Goal: Task Accomplishment & Management: Use online tool/utility

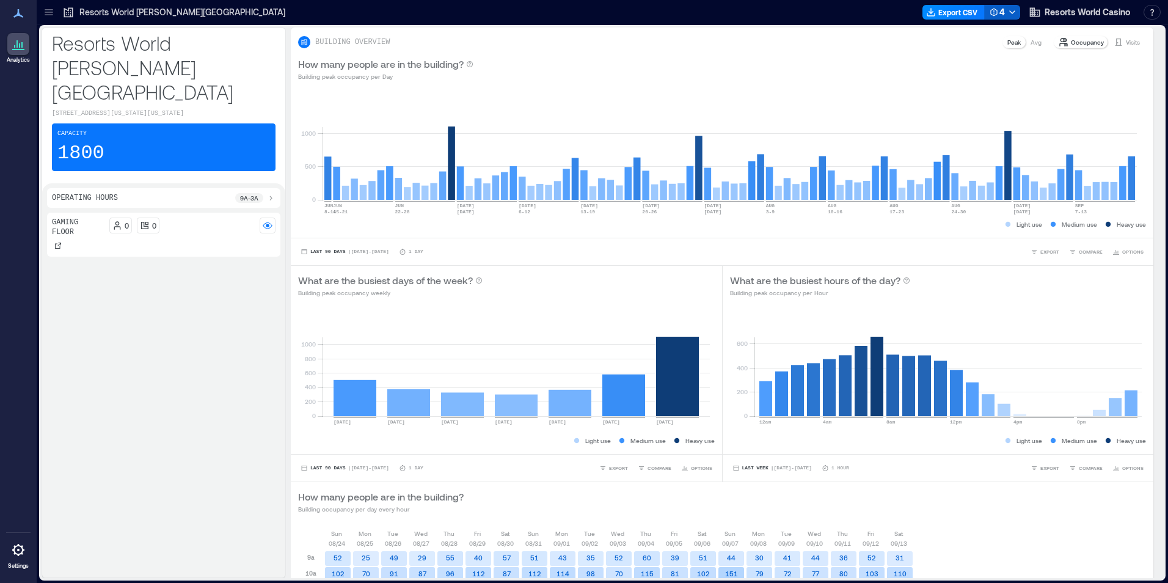
click at [1001, 14] on div "4" at bounding box center [997, 12] width 15 height 15
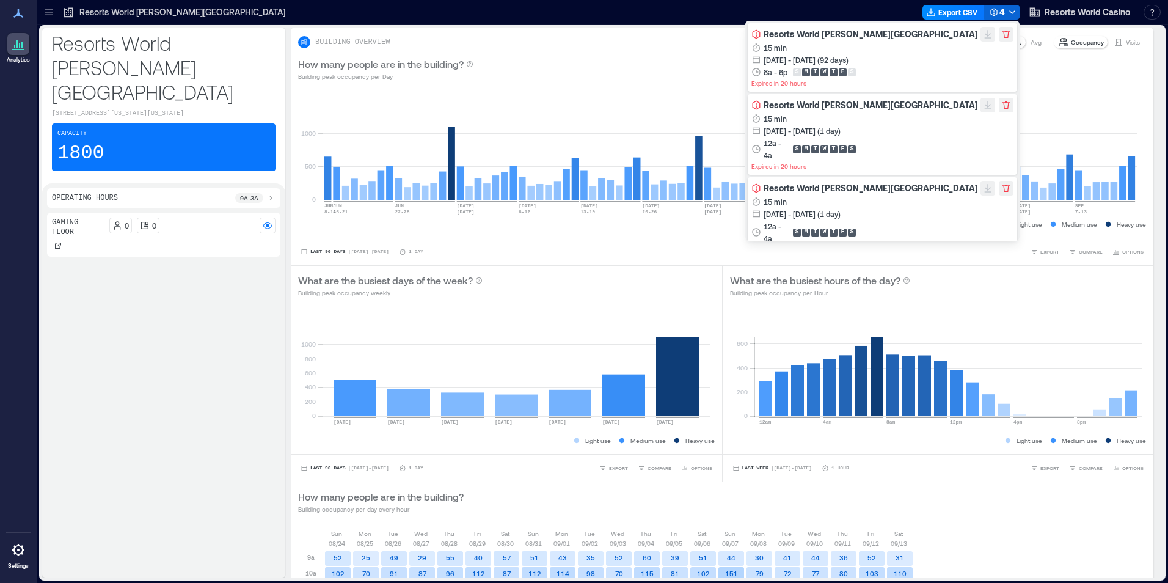
click at [887, 31] on span "Resorts World [PERSON_NAME][GEOGRAPHIC_DATA]" at bounding box center [871, 34] width 214 height 10
click at [708, 75] on div "How many people are in the building? Building peak occupancy per Day" at bounding box center [722, 69] width 848 height 24
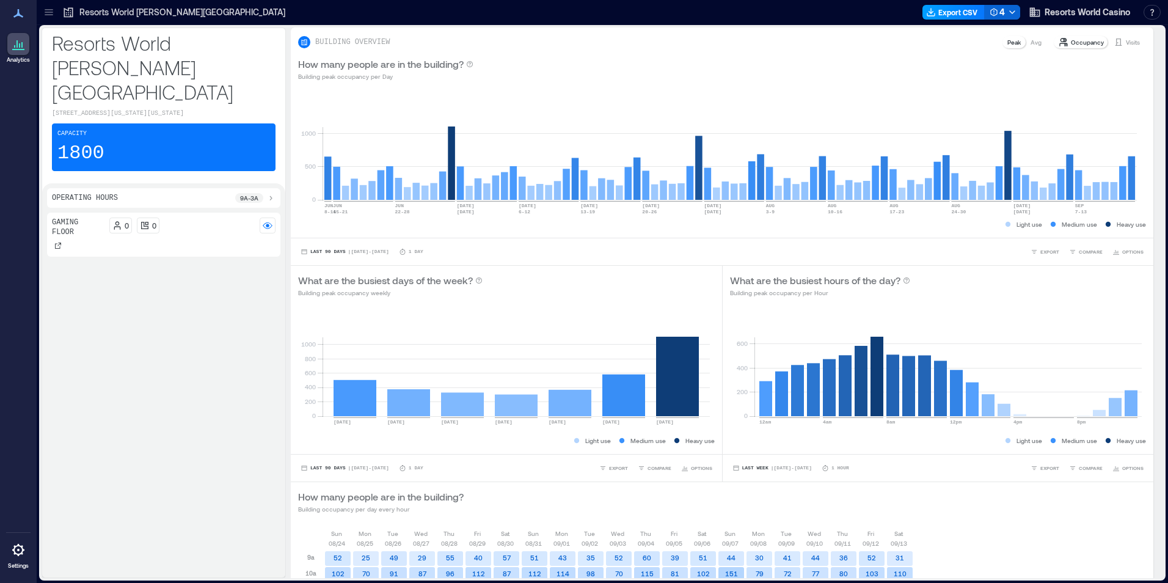
click at [959, 15] on button "Export CSV" at bounding box center [954, 12] width 62 height 15
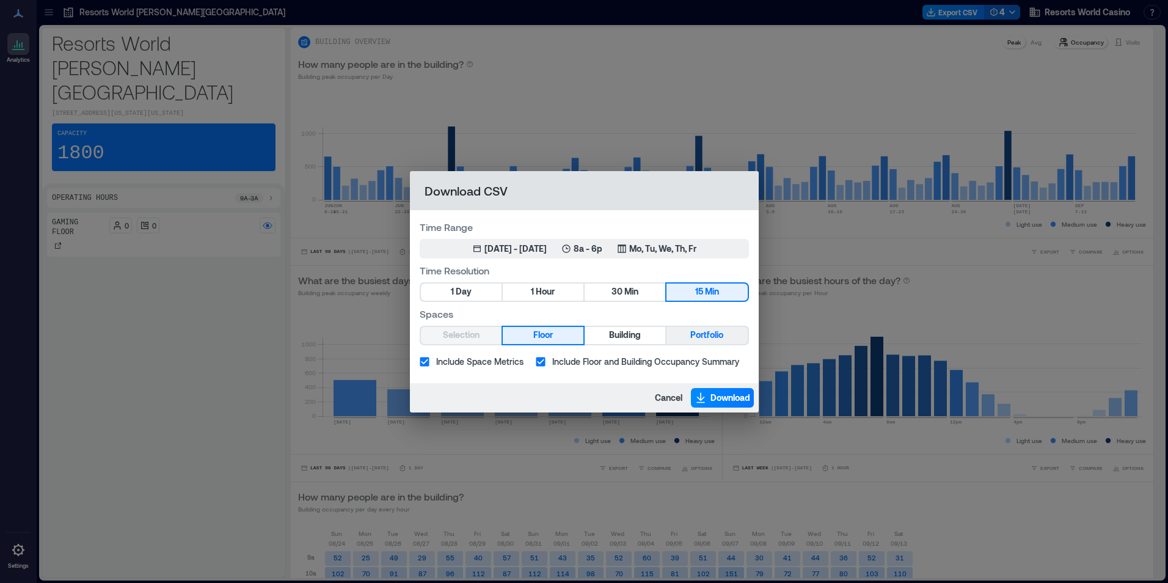
click at [710, 331] on span "Portfolio" at bounding box center [706, 334] width 33 height 15
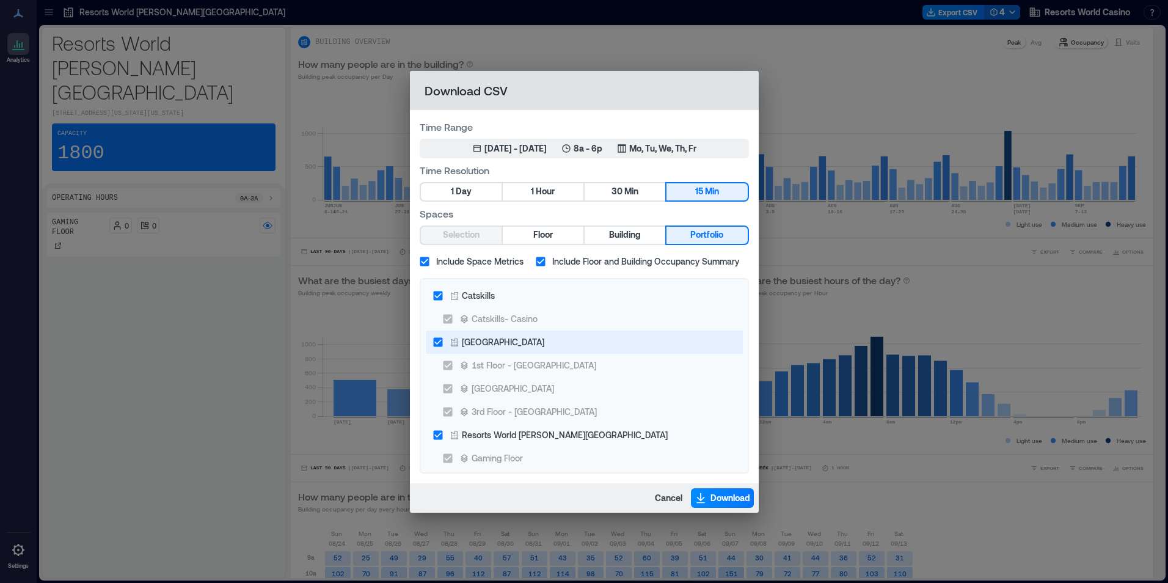
click at [503, 348] on div "[GEOGRAPHIC_DATA]" at bounding box center [503, 341] width 82 height 13
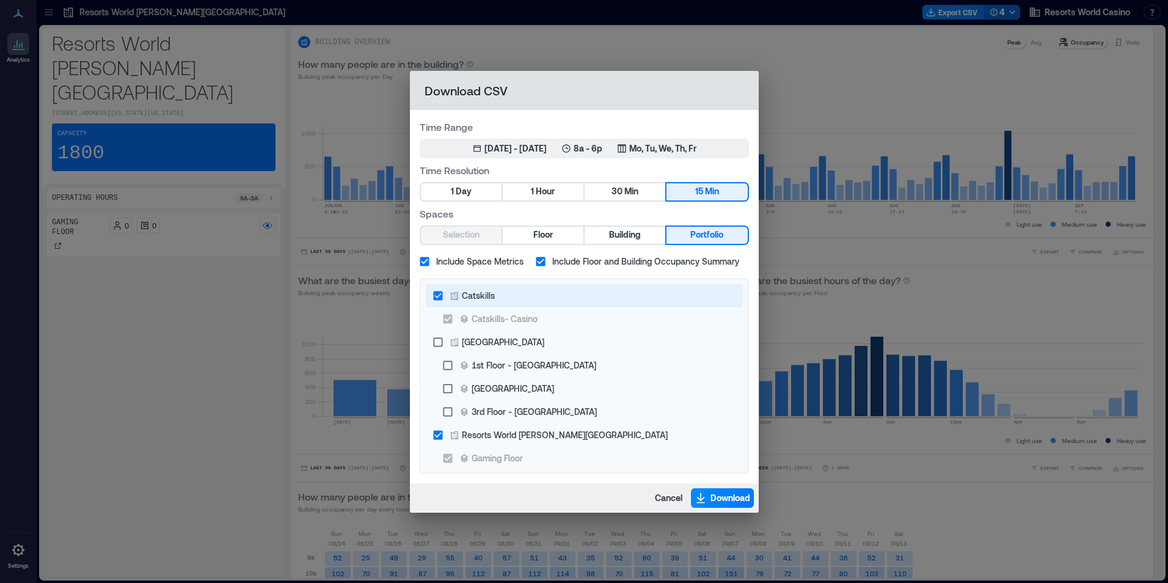
click at [482, 302] on label "Catskills" at bounding box center [575, 295] width 299 height 23
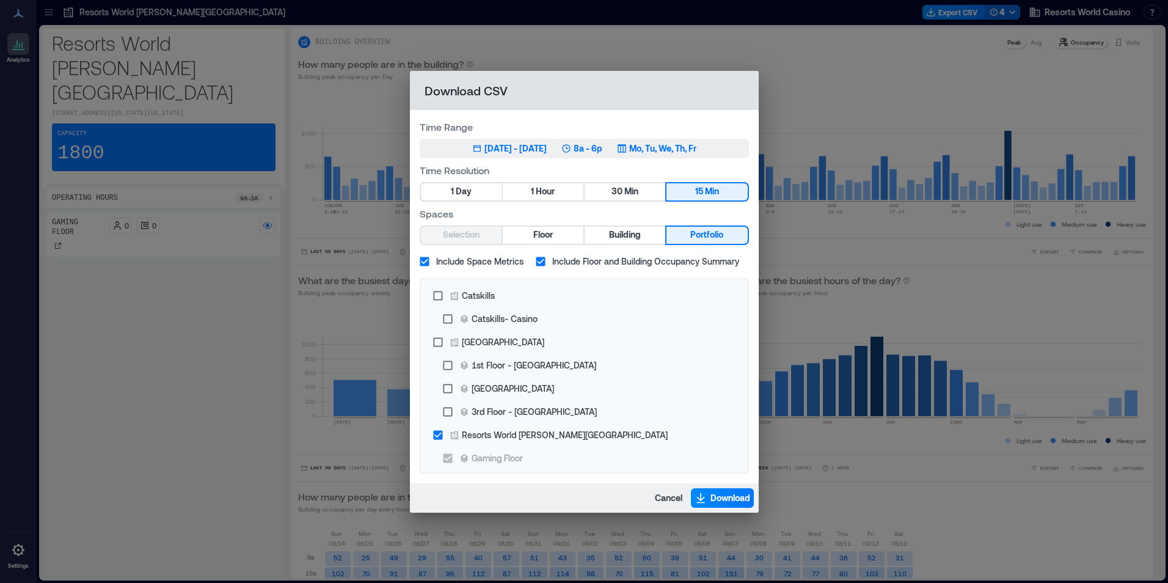
click at [626, 147] on icon "button" at bounding box center [622, 148] width 8 height 8
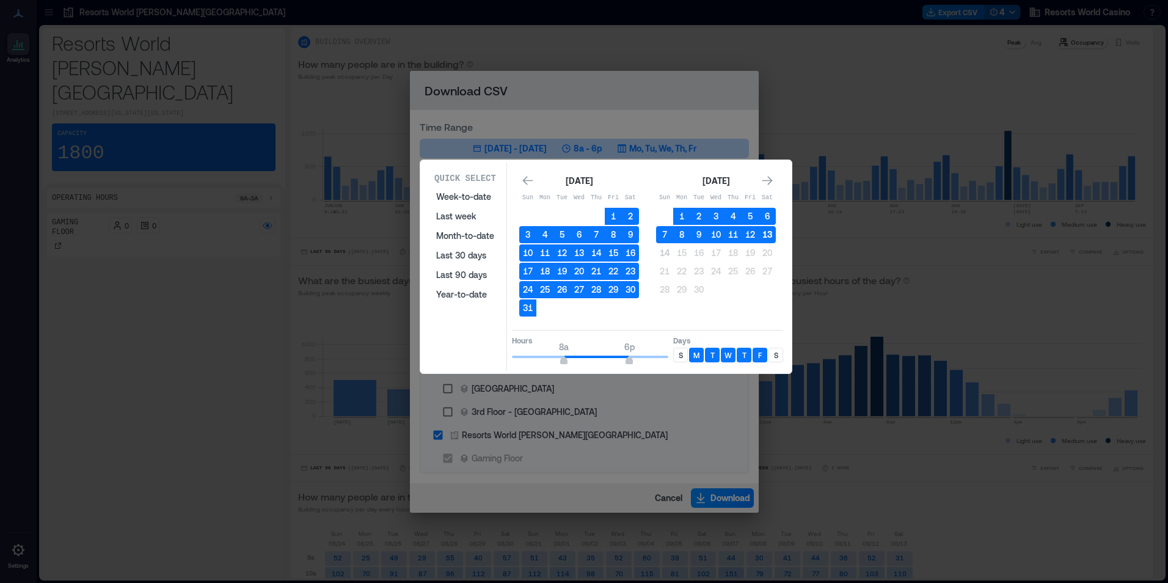
click at [765, 237] on button "13" at bounding box center [767, 234] width 17 height 17
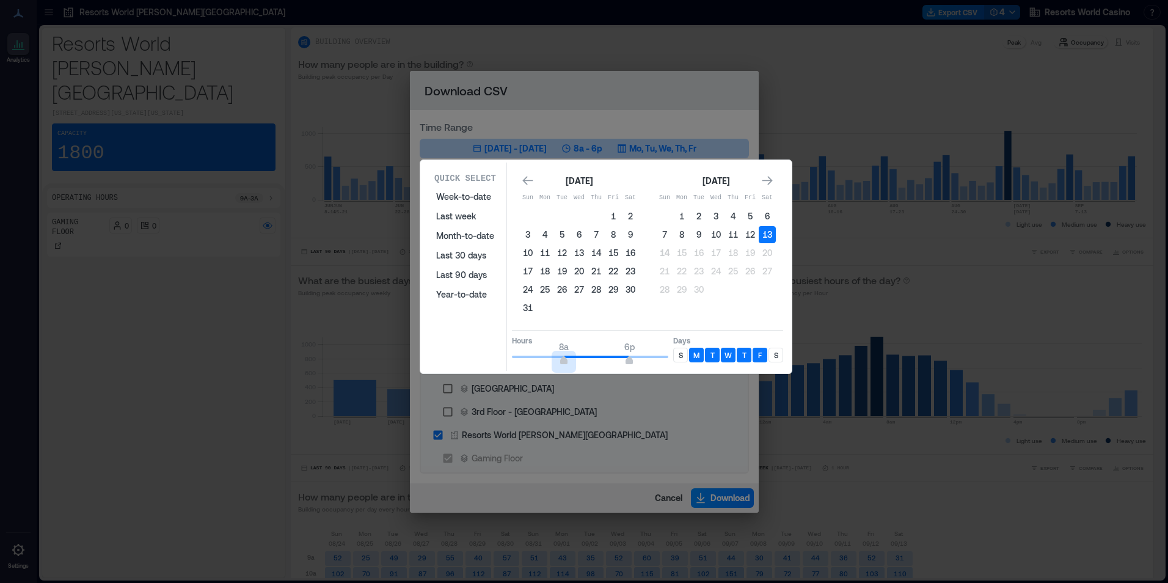
type input "*"
drag, startPoint x: 568, startPoint y: 364, endPoint x: 446, endPoint y: 369, distance: 121.7
click at [446, 369] on div "Quick Select Week-to-date Last week Month-to-date Last 30 days Last 90 days Yea…" at bounding box center [606, 267] width 364 height 208
click at [679, 353] on p "S" at bounding box center [681, 355] width 4 height 10
click at [766, 349] on div "F" at bounding box center [760, 355] width 15 height 15
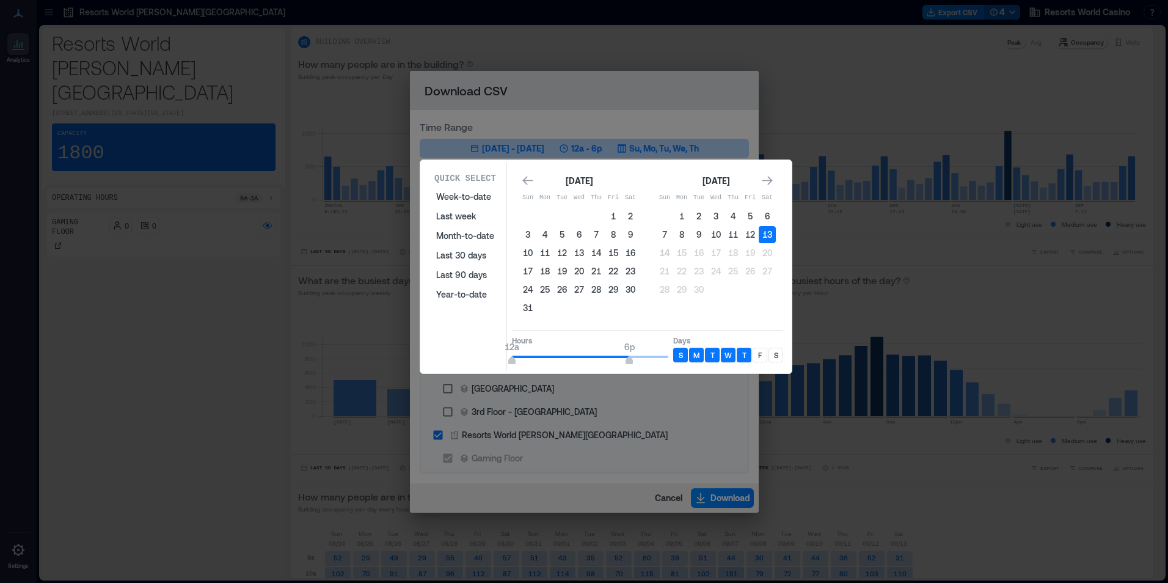
click at [764, 347] on div "Days S M T W T F S" at bounding box center [728, 350] width 110 height 31
click at [764, 353] on div "F" at bounding box center [760, 355] width 15 height 15
click at [776, 356] on p "S" at bounding box center [776, 355] width 4 height 10
type input "*"
drag, startPoint x: 634, startPoint y: 354, endPoint x: 541, endPoint y: 354, distance: 93.5
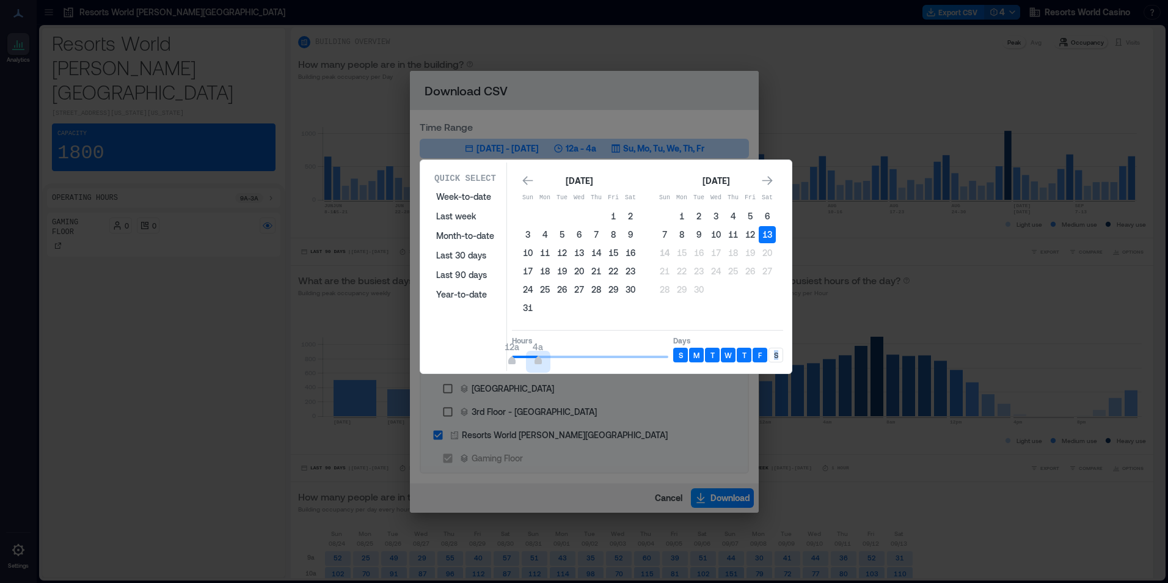
click at [541, 354] on span "12a 4a" at bounding box center [590, 357] width 156 height 18
click at [779, 356] on div "S" at bounding box center [776, 355] width 15 height 15
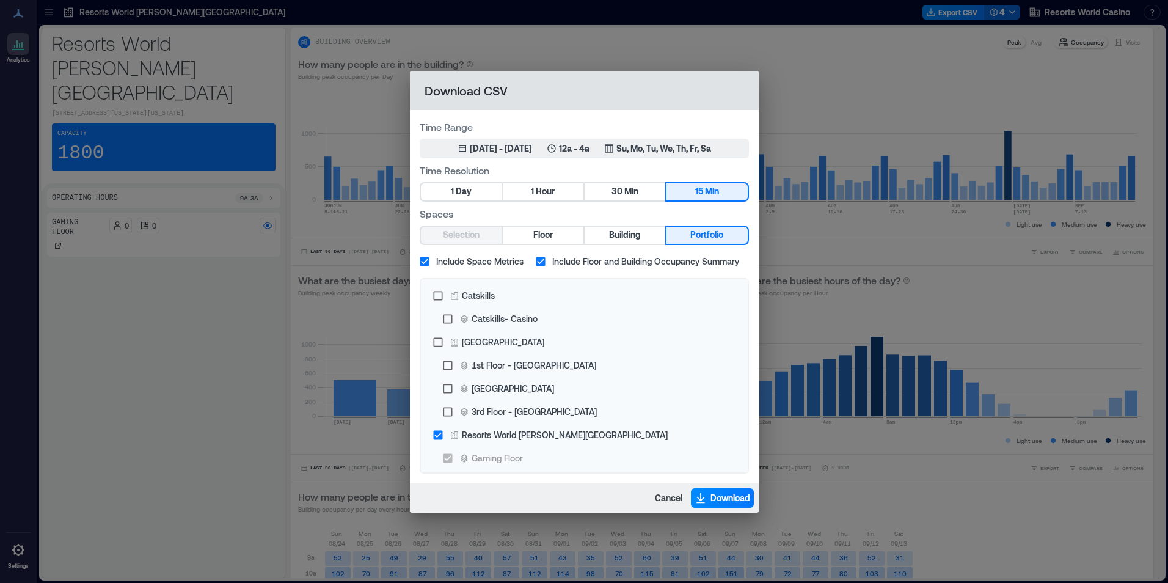
drag, startPoint x: 744, startPoint y: 403, endPoint x: 707, endPoint y: 475, distance: 81.2
click at [709, 495] on button "Download" at bounding box center [722, 498] width 63 height 20
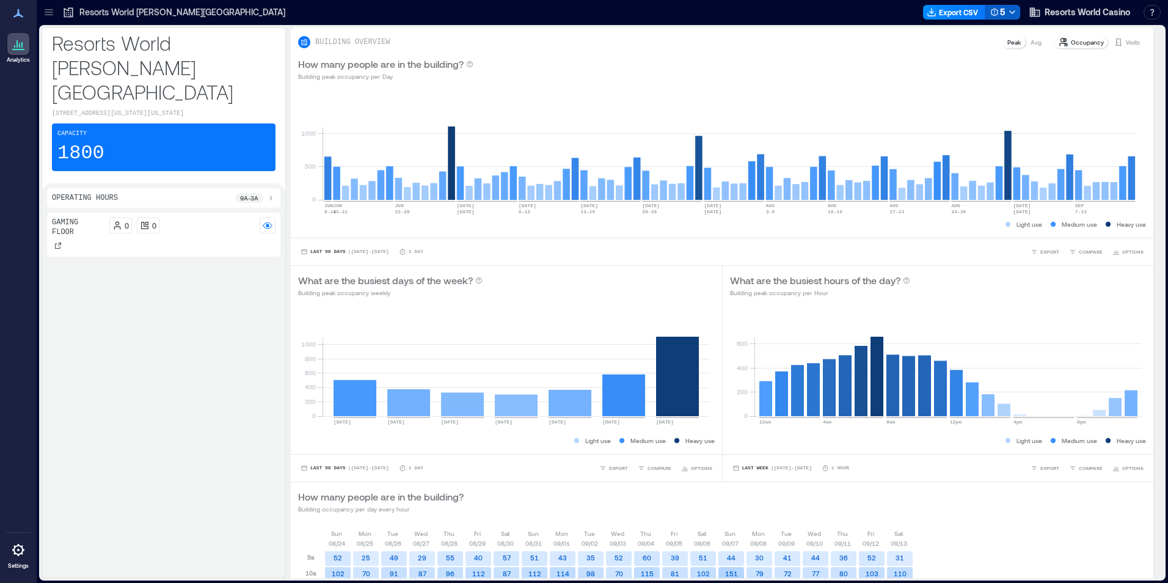
click at [1018, 13] on button "5" at bounding box center [1002, 12] width 35 height 15
